Goal: Navigation & Orientation: Find specific page/section

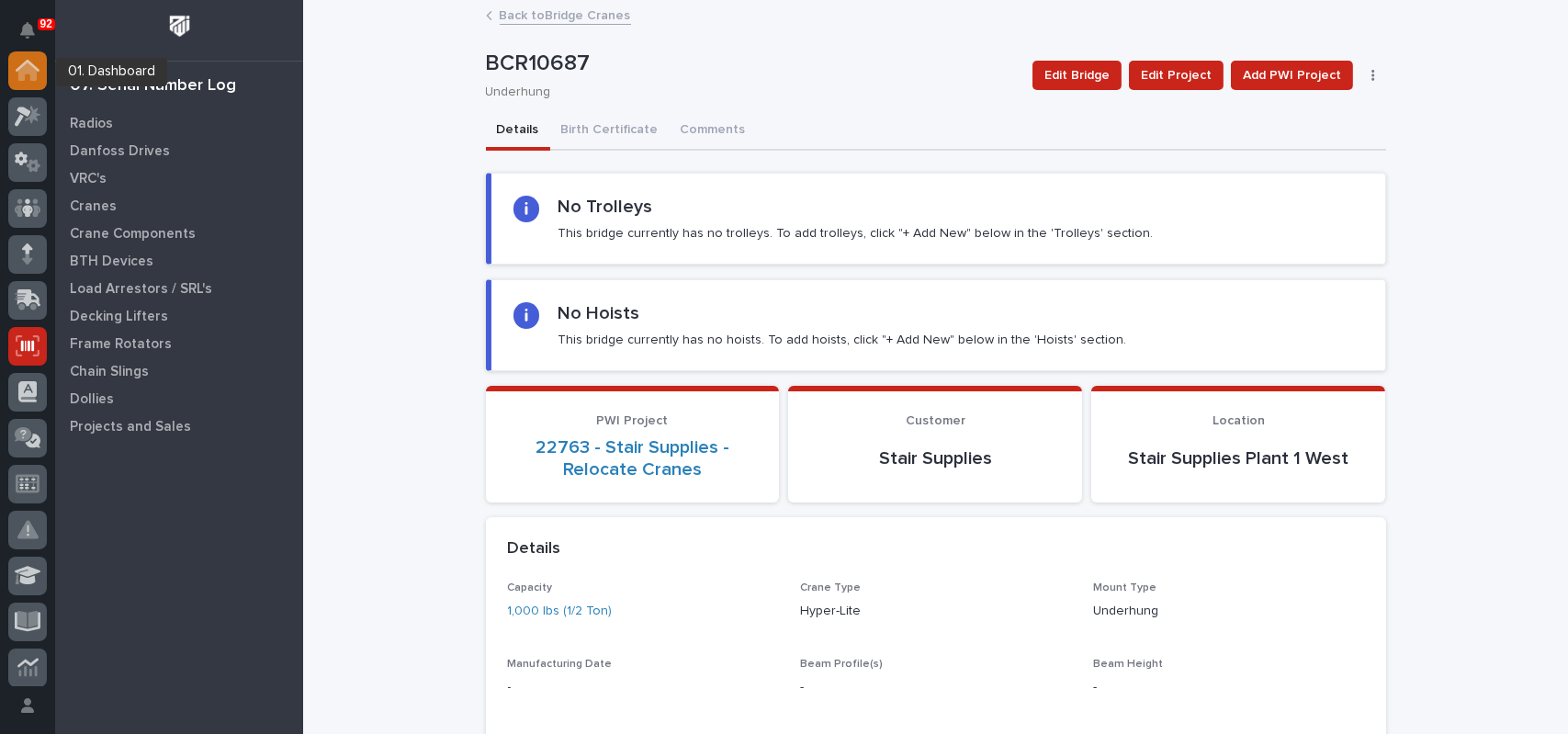
click at [35, 67] on icon at bounding box center [28, 65] width 24 height 12
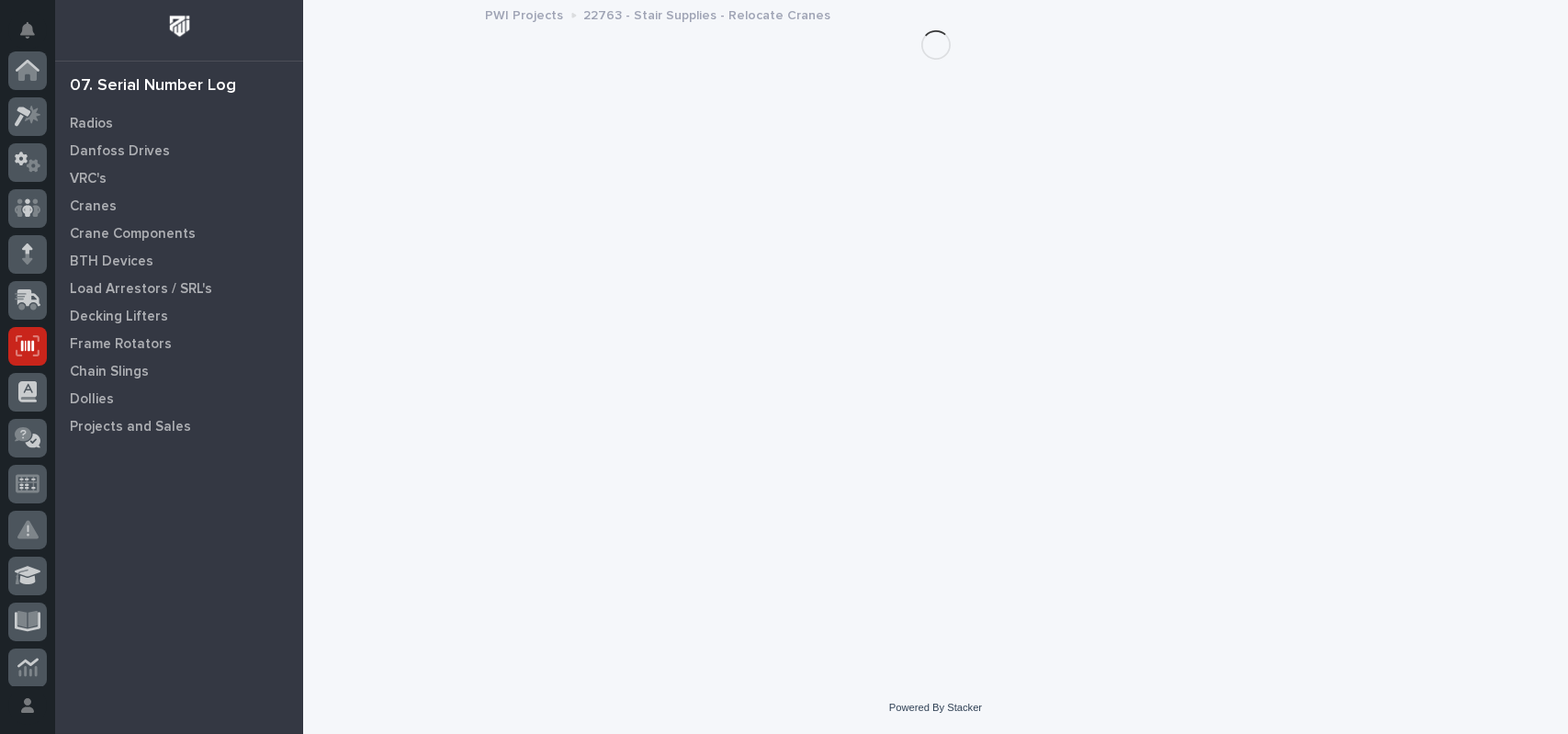
scroll to position [275, 0]
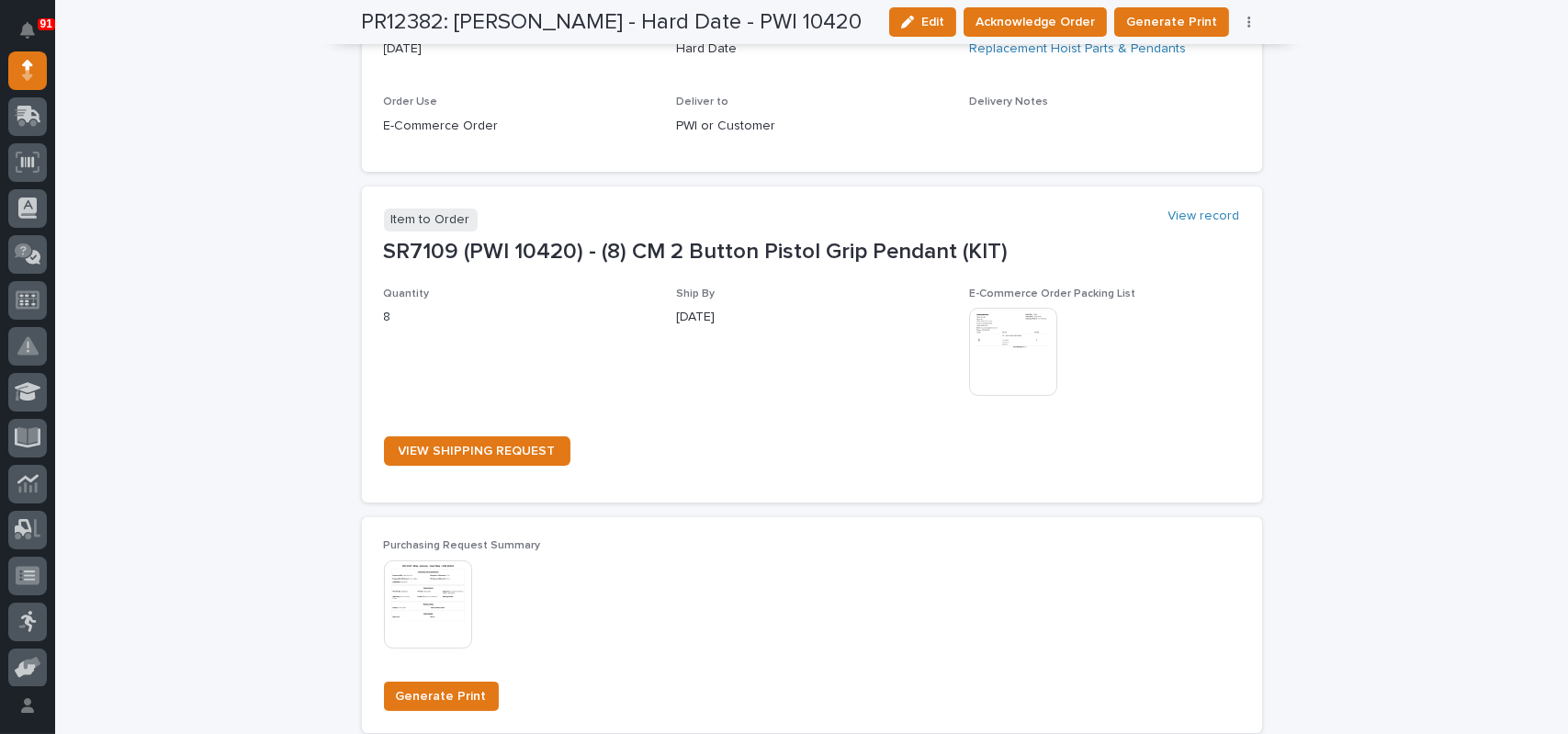
scroll to position [918, 0]
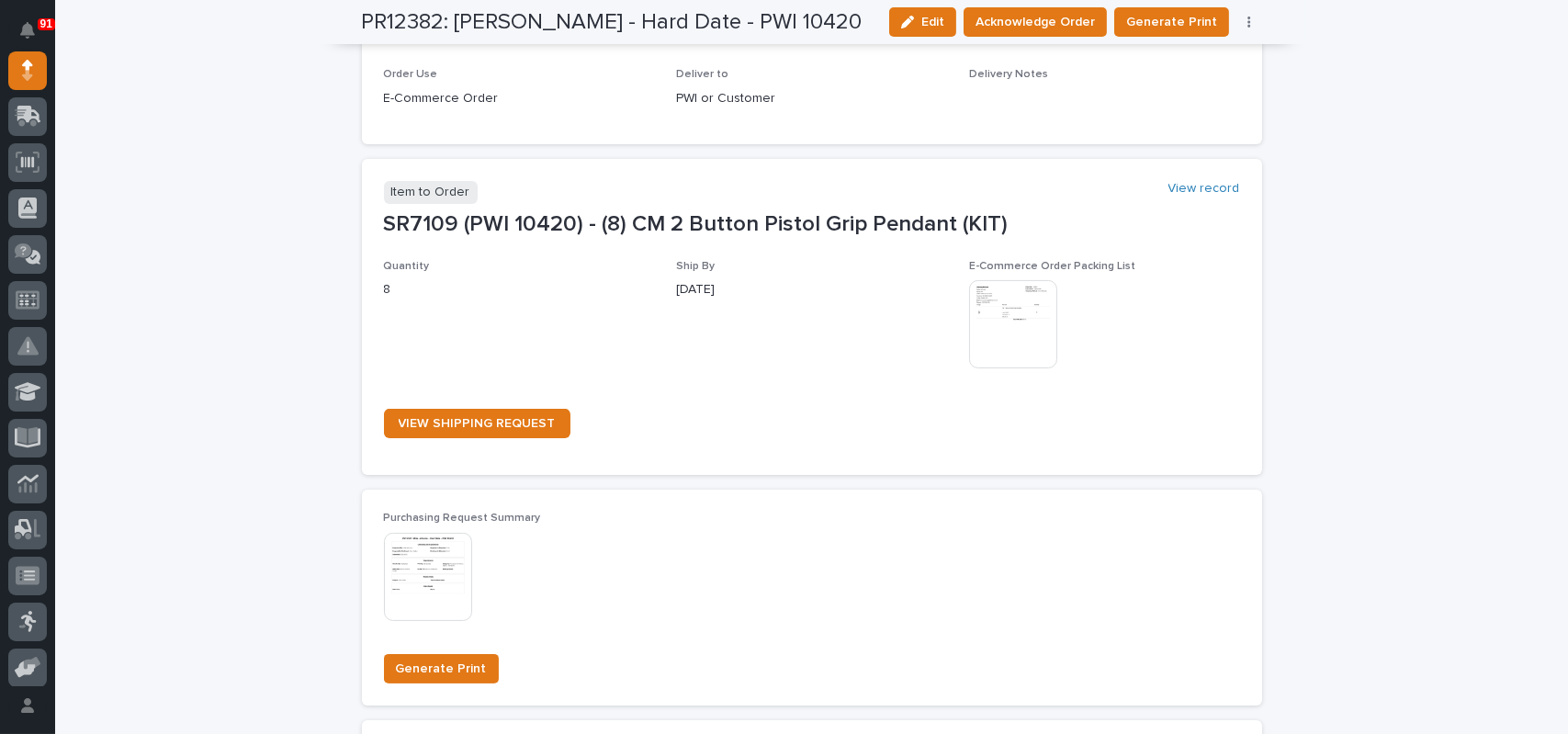
click at [985, 302] on img at bounding box center [1013, 324] width 88 height 88
